Goal: Task Accomplishment & Management: Use online tool/utility

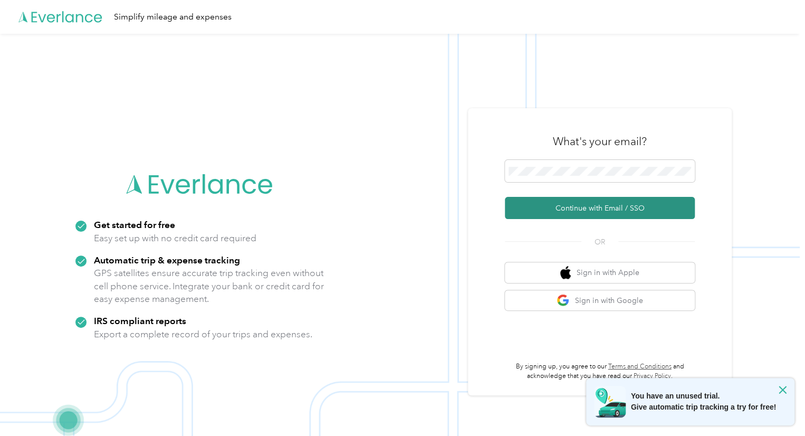
click at [611, 216] on button "Continue with Email / SSO" at bounding box center [600, 208] width 190 height 22
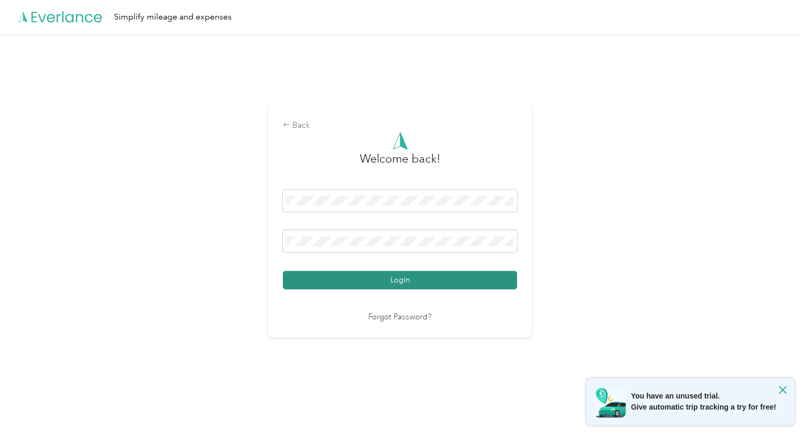
click at [472, 277] on button "Login" at bounding box center [400, 280] width 234 height 18
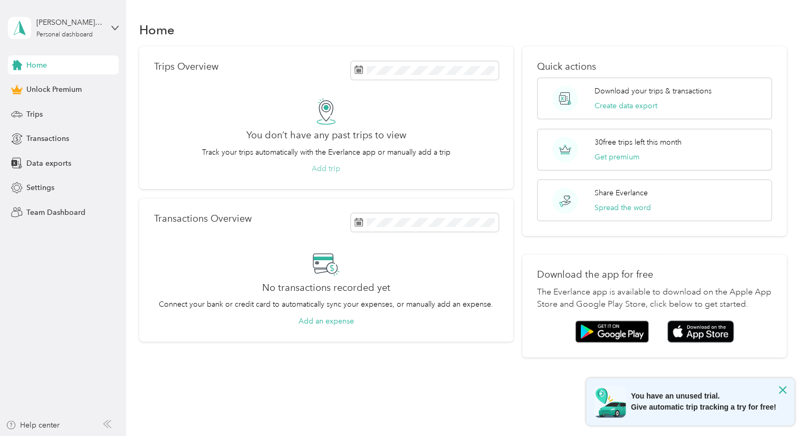
click at [324, 171] on button "Add trip" at bounding box center [326, 168] width 29 height 11
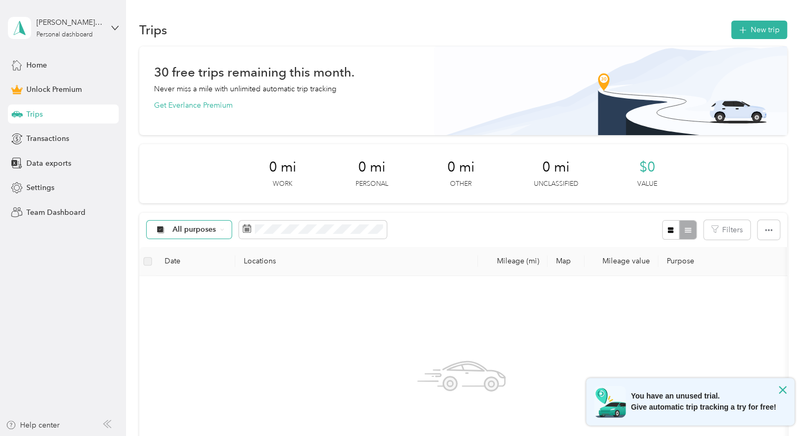
click at [222, 236] on div "All purposes" at bounding box center [190, 230] width 86 height 18
click at [179, 285] on span "Work" at bounding box center [198, 285] width 51 height 11
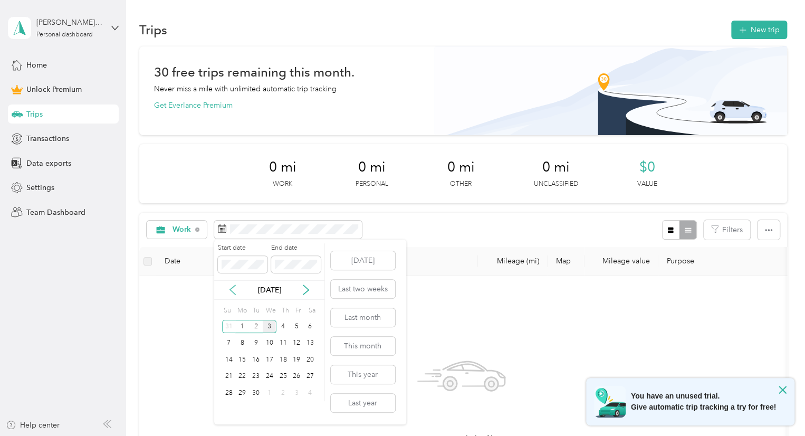
click at [236, 287] on icon at bounding box center [232, 289] width 11 height 11
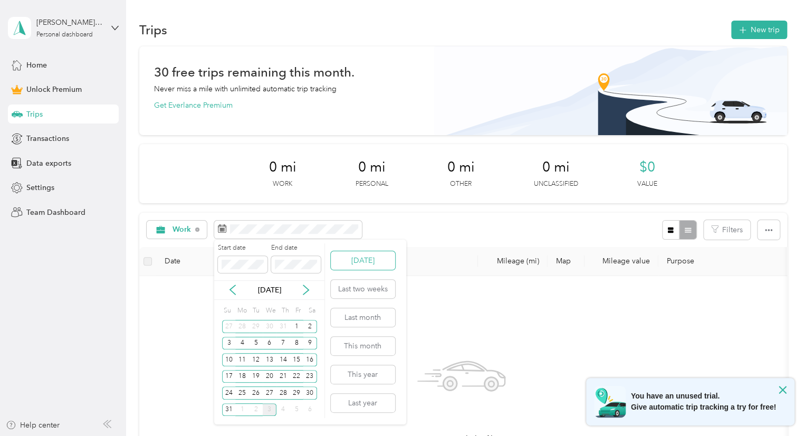
click at [361, 263] on button "[DATE]" at bounding box center [363, 260] width 64 height 18
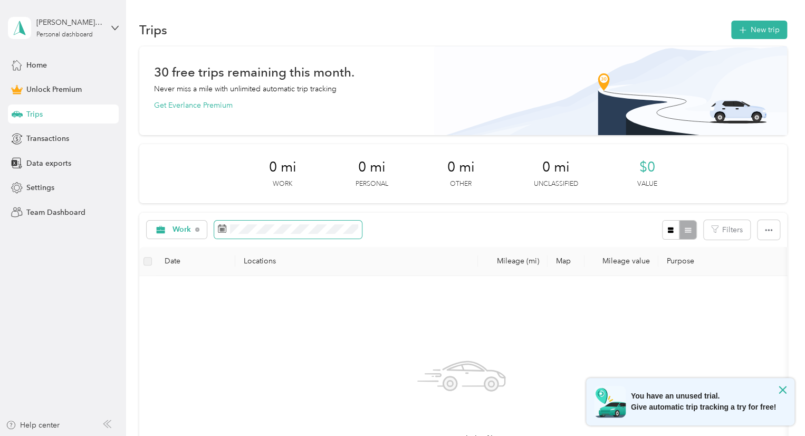
click at [315, 235] on span at bounding box center [288, 230] width 148 height 18
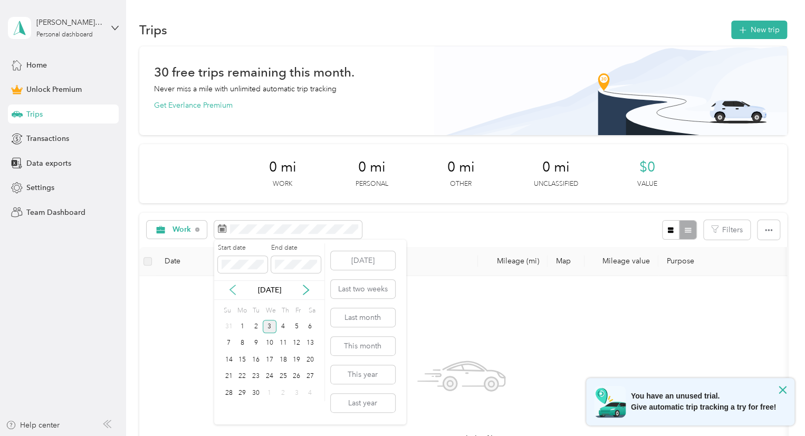
click at [233, 289] on icon at bounding box center [232, 289] width 11 height 11
click at [302, 291] on icon at bounding box center [306, 289] width 11 height 11
click at [239, 376] on div "18" at bounding box center [242, 376] width 14 height 13
click at [243, 381] on div "18" at bounding box center [242, 376] width 14 height 13
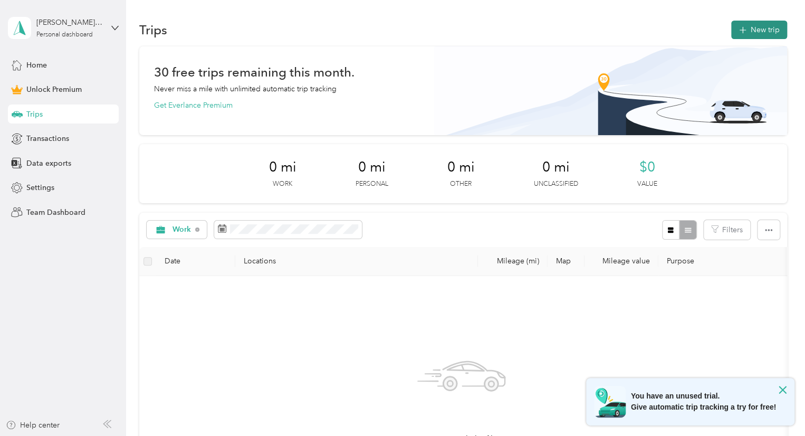
click at [764, 32] on button "New trip" at bounding box center [760, 30] width 56 height 18
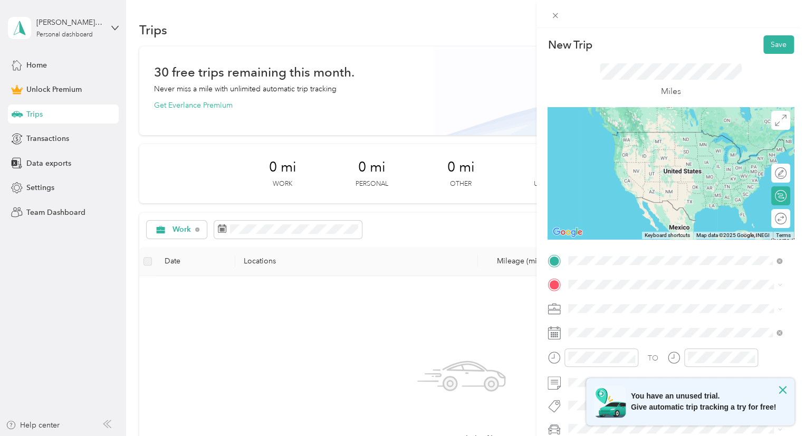
click at [677, 294] on span "[STREET_ADDRESS][US_STATE]" at bounding box center [642, 299] width 106 height 10
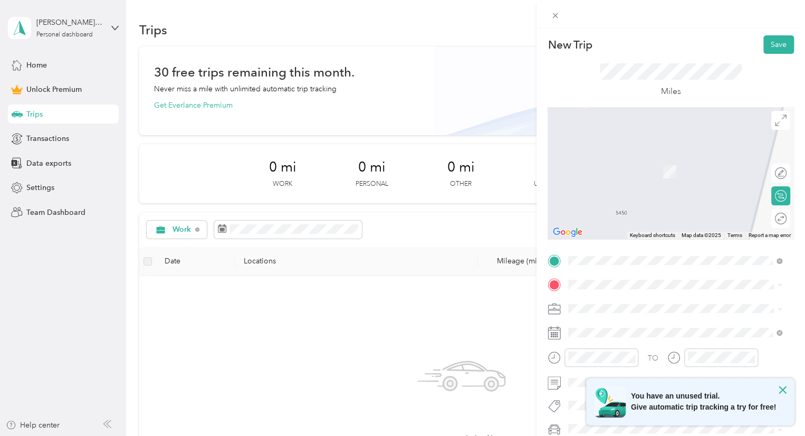
click at [677, 293] on div "TO Add photo" at bounding box center [671, 367] width 246 height 231
